Goal: Transaction & Acquisition: Download file/media

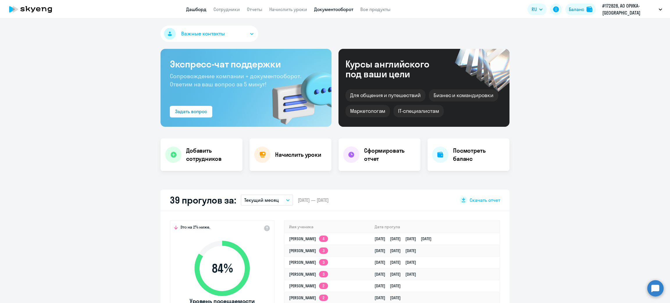
click at [327, 8] on link "Документооборот" at bounding box center [333, 9] width 39 height 6
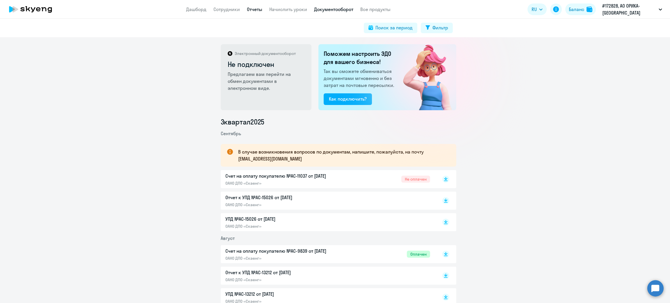
click at [260, 9] on link "Отчеты" at bounding box center [254, 9] width 15 height 6
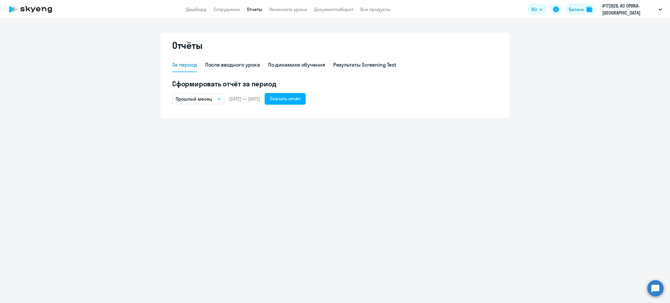
click at [218, 99] on icon "button" at bounding box center [218, 99] width 3 height 2
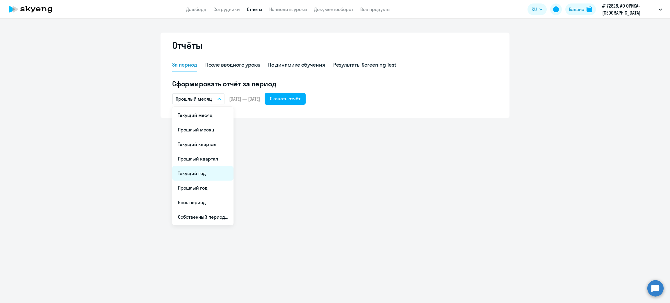
click at [199, 172] on li "Текущий год" at bounding box center [202, 173] width 61 height 15
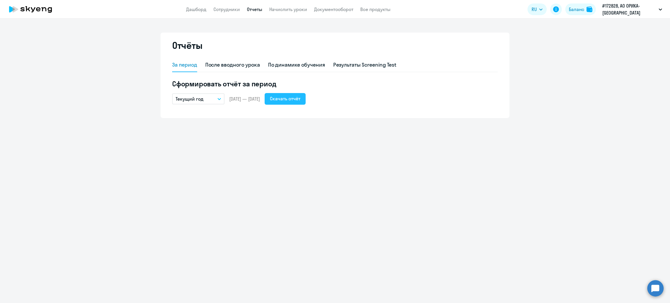
click at [300, 99] on div "Скачать отчёт" at bounding box center [285, 98] width 31 height 7
